Goal: Task Accomplishment & Management: Manage account settings

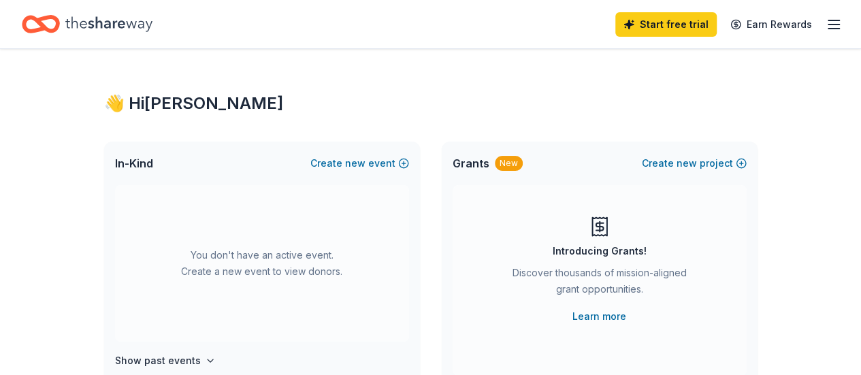
click at [430, 108] on div "👋 Hi [PERSON_NAME]" at bounding box center [431, 104] width 654 height 22
click at [828, 20] on line "button" at bounding box center [833, 20] width 11 height 0
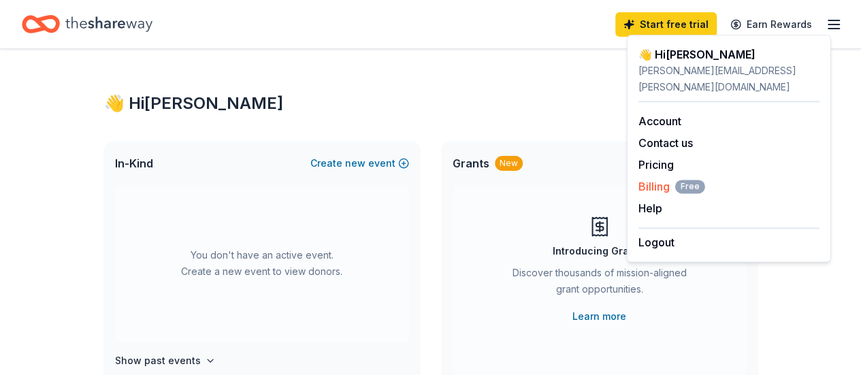
click at [662, 178] on span "Billing Free" at bounding box center [672, 186] width 67 height 16
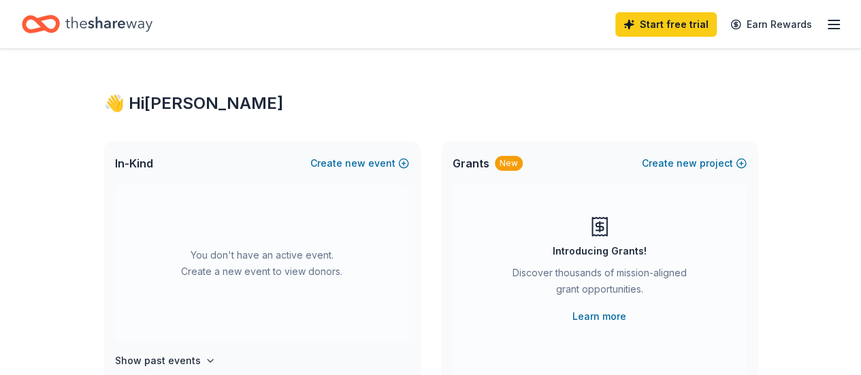
click at [826, 25] on icon "button" at bounding box center [834, 24] width 16 height 16
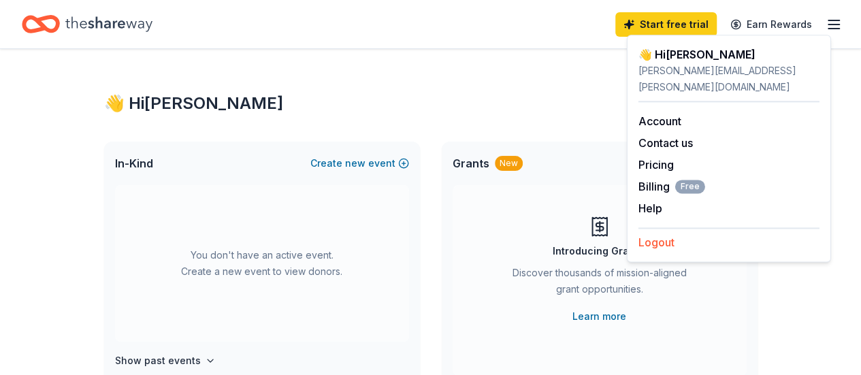
click at [664, 234] on button "Logout" at bounding box center [657, 242] width 36 height 16
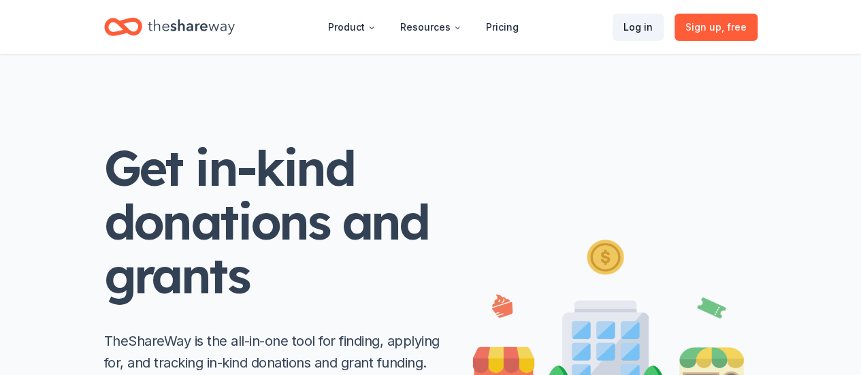
click at [636, 32] on link "Log in" at bounding box center [638, 27] width 51 height 27
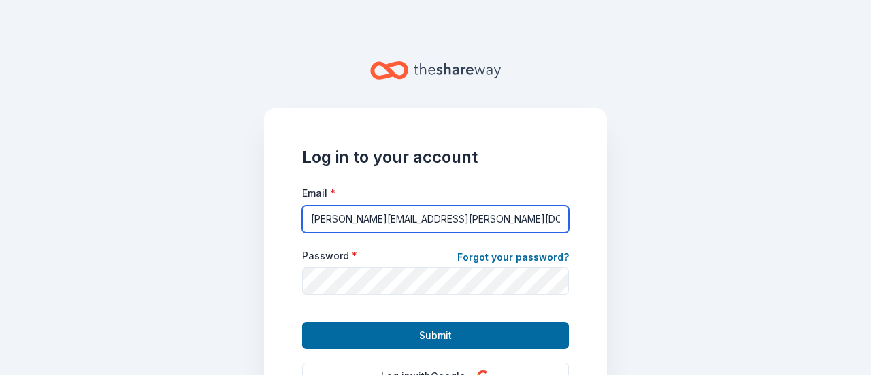
drag, startPoint x: 481, startPoint y: 216, endPoint x: 234, endPoint y: 197, distance: 247.8
click at [234, 197] on main "Log in to your account Email * kate.piazza@ed-foundation.org Password * Forgot …" at bounding box center [435, 187] width 871 height 375
type input "t"
